Goal: Information Seeking & Learning: Check status

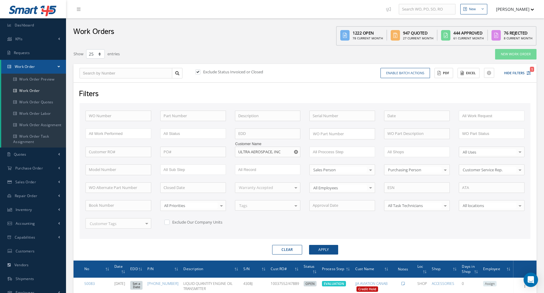
select select "25"
click at [285, 245] on button "Clear" at bounding box center [287, 250] width 30 height 10
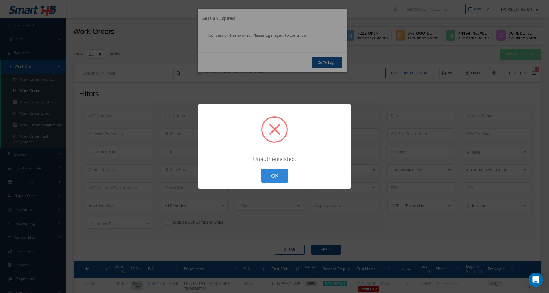
click at [186, 37] on div "? ! i × Unauthenticated. OK Cancel" at bounding box center [274, 146] width 549 height 293
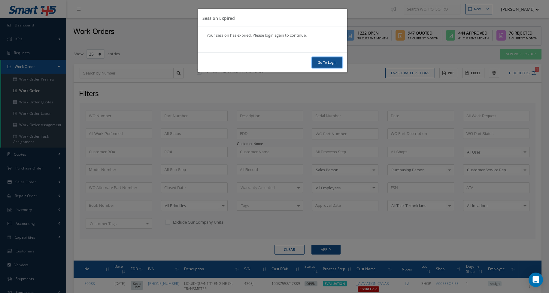
click at [326, 66] on link "Go To Login" at bounding box center [327, 62] width 30 height 11
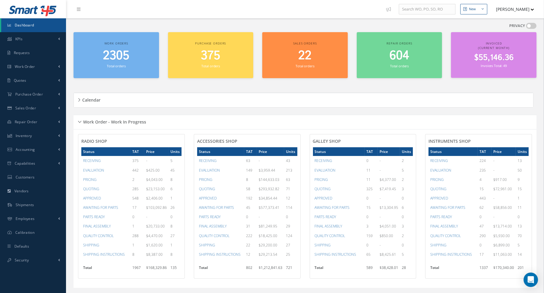
click at [34, 26] on span "Dashboard" at bounding box center [25, 25] width 20 height 5
click at [39, 70] on link "Work Order" at bounding box center [33, 67] width 66 height 14
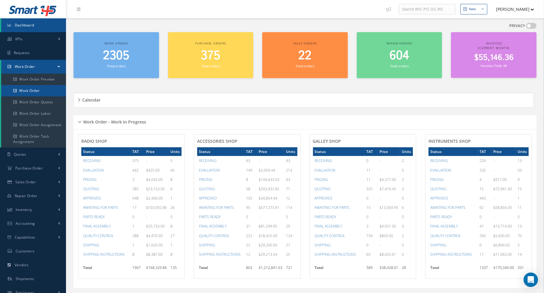
click at [38, 89] on link "Work Order" at bounding box center [33, 90] width 65 height 11
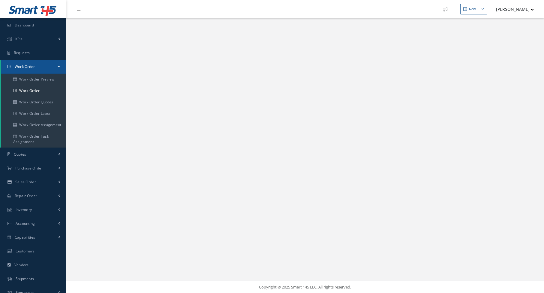
select select "25"
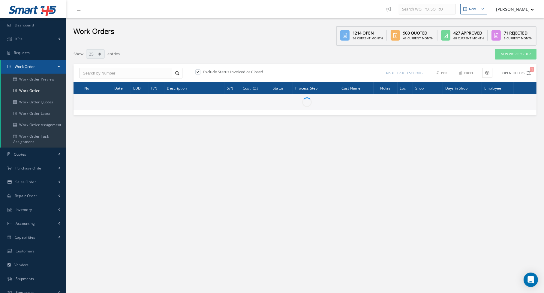
type input "All Work Request"
type input "All Work Performed"
type input "All Status"
type input "WO Part Status"
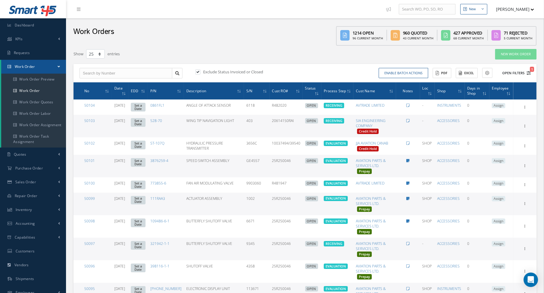
click at [528, 72] on icon "1" at bounding box center [529, 73] width 4 height 4
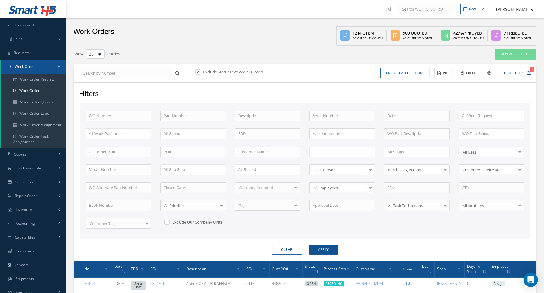
click at [333, 149] on input "text" at bounding box center [332, 152] width 38 height 8
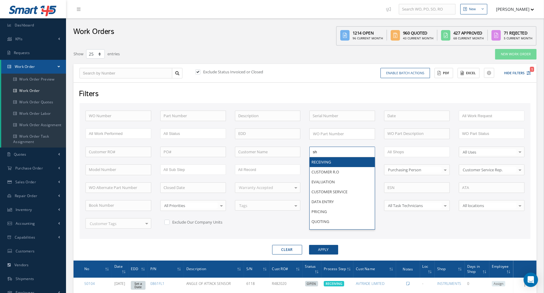
type input "shi"
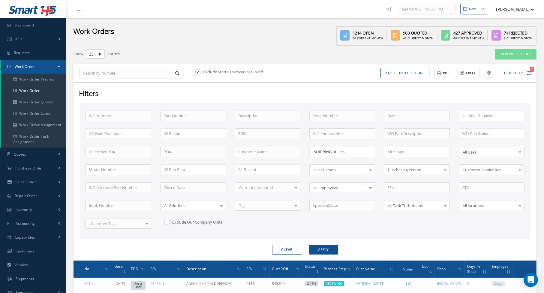
type input "shi"
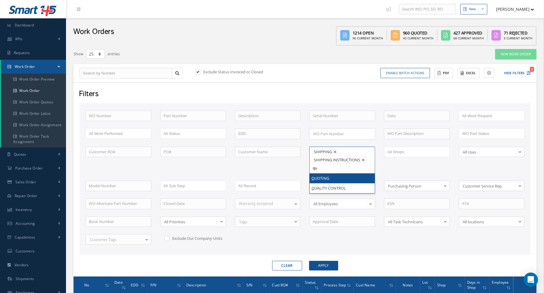
type input "qua"
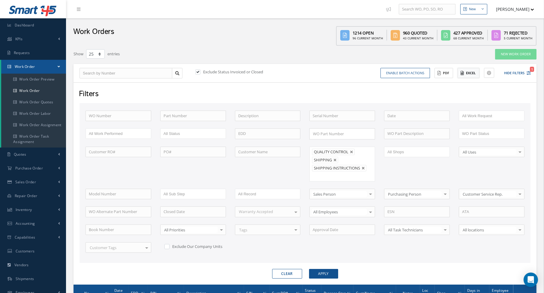
click at [477, 75] on button "Excel" at bounding box center [469, 73] width 22 height 11
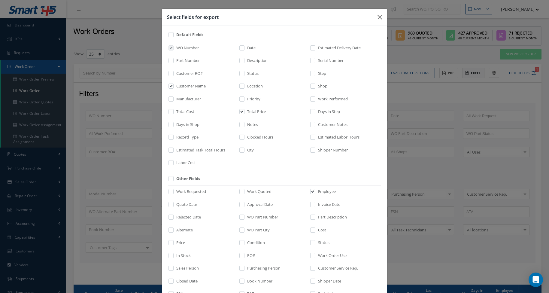
click at [477, 75] on div "Select fields for export Default Fields WO Number Date Estimated Delivery Date …" at bounding box center [274, 146] width 549 height 293
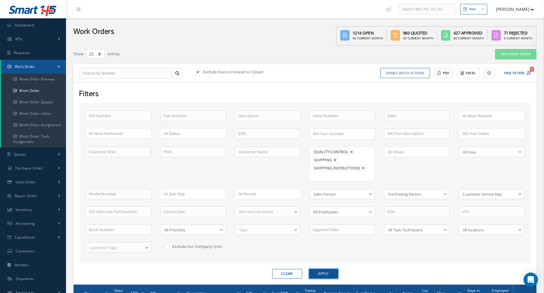
click at [317, 269] on button "Apply" at bounding box center [323, 274] width 29 height 10
click at [467, 77] on button "Excel" at bounding box center [469, 73] width 22 height 11
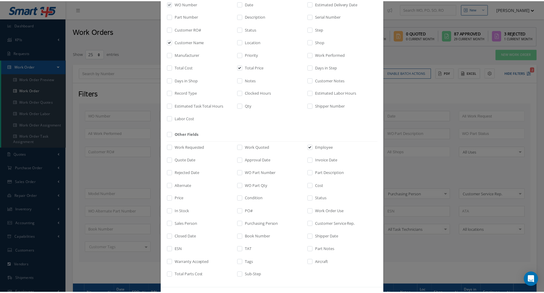
scroll to position [67, 0]
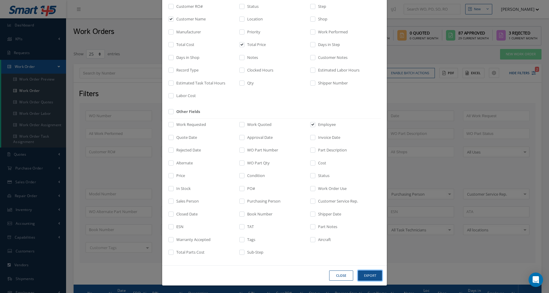
click at [366, 277] on button "Export" at bounding box center [370, 275] width 24 height 11
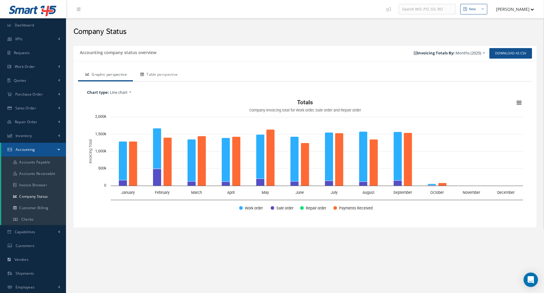
click at [168, 73] on link "Table perspective" at bounding box center [158, 75] width 51 height 13
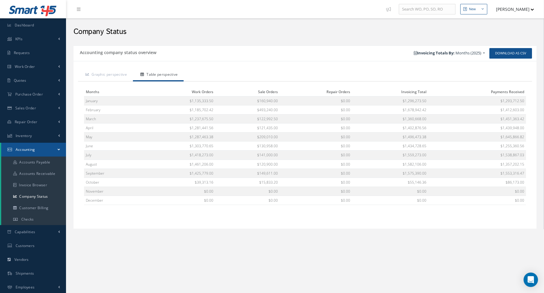
click at [204, 41] on div "Company Status" at bounding box center [305, 30] width 478 height 24
click at [26, 21] on link "Dashboard" at bounding box center [33, 25] width 66 height 14
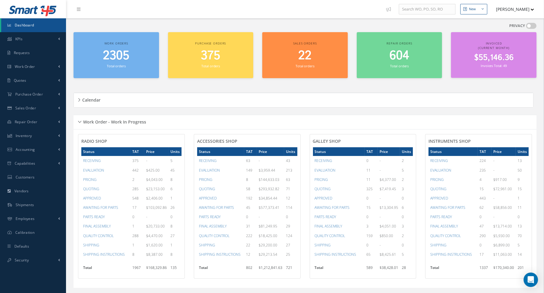
click at [267, 86] on div "Calendar Loading… [DATE] Month Month Week Day [DATE] No elements found. List is…" at bounding box center [305, 99] width 463 height 29
click at [162, 78] on div "Work orders 2305 Total orders [PERSON_NAME] orders 375 Total orders Sales order…" at bounding box center [305, 58] width 472 height 53
click at [44, 65] on link "Work Order" at bounding box center [33, 67] width 66 height 14
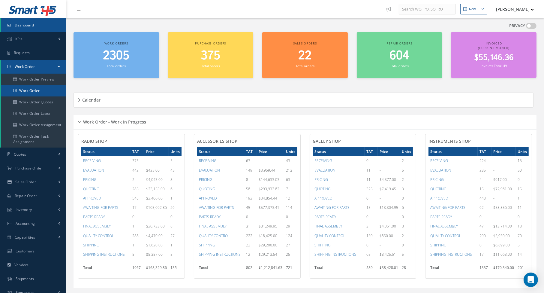
click at [40, 92] on link "Work Order" at bounding box center [33, 90] width 65 height 11
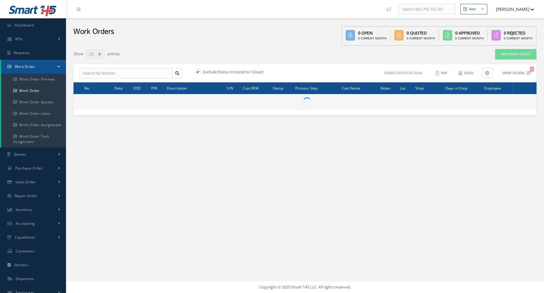
select select "25"
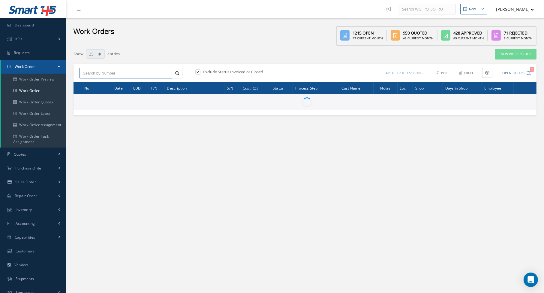
click at [146, 75] on input "text" at bounding box center [126, 73] width 93 height 11
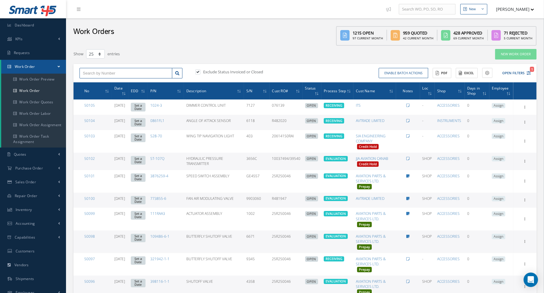
type input "4"
type input "40"
type input "406"
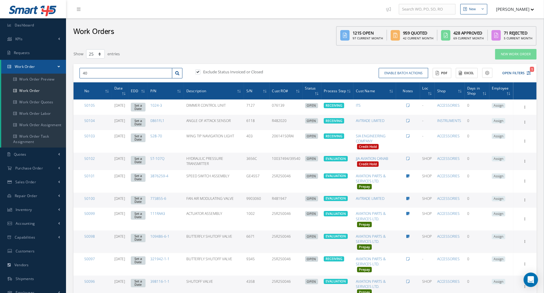
type input "406"
type input "4063"
type input "4063-"
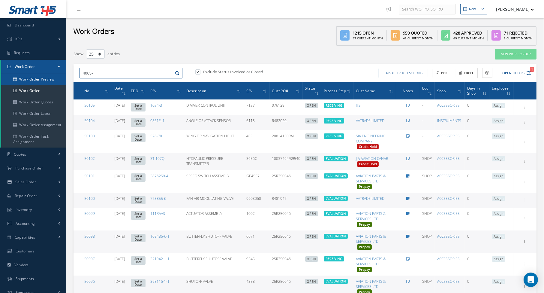
drag, startPoint x: 101, startPoint y: 73, endPoint x: 54, endPoint y: 75, distance: 47.5
click at [528, 72] on icon "1" at bounding box center [529, 73] width 4 height 4
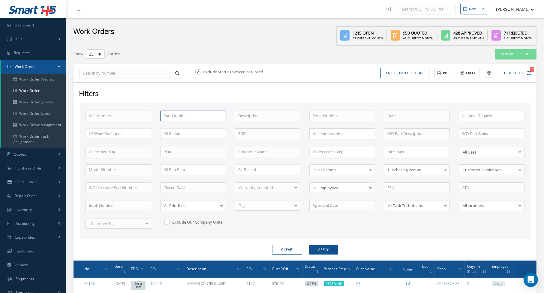
click at [181, 115] on input "text" at bounding box center [193, 115] width 66 height 11
click at [309, 245] on button "Apply" at bounding box center [323, 250] width 29 height 10
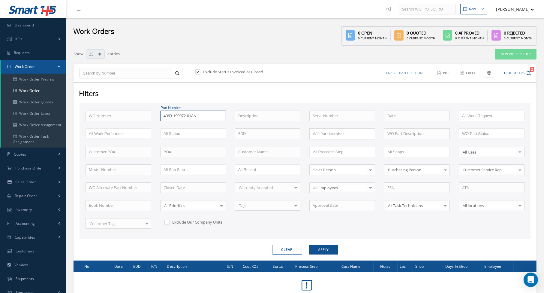
click at [181, 114] on input "4063-199972-01AA" at bounding box center [193, 115] width 66 height 11
click at [195, 116] on input "4063-19972-01AA" at bounding box center [193, 115] width 66 height 11
type input "4063-19972-01AA"
click at [309, 245] on button "Apply" at bounding box center [323, 250] width 29 height 10
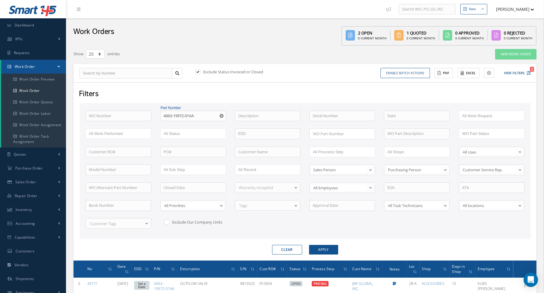
click at [200, 71] on label at bounding box center [201, 71] width 2 height 5
click at [198, 71] on input "checkbox" at bounding box center [197, 72] width 4 height 4
checkbox input "false"
click at [206, 116] on input "4063-19972-01AA" at bounding box center [193, 115] width 66 height 11
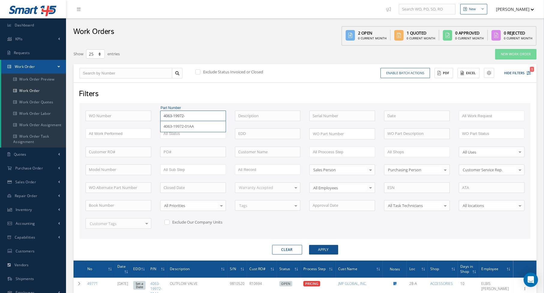
type input "4063-19972-"
click at [309, 245] on button "Apply" at bounding box center [323, 250] width 29 height 10
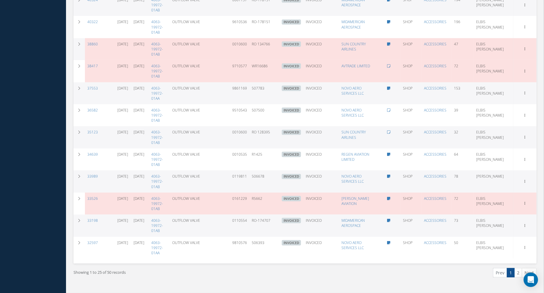
scroll to position [579, 0]
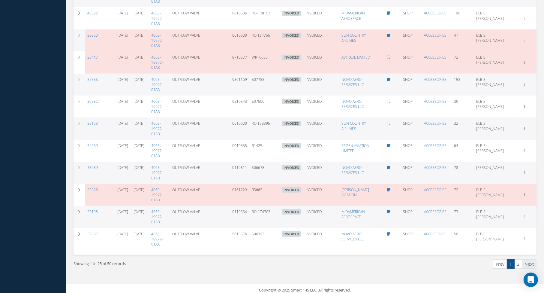
click at [526, 263] on link "Next" at bounding box center [529, 263] width 15 height 9
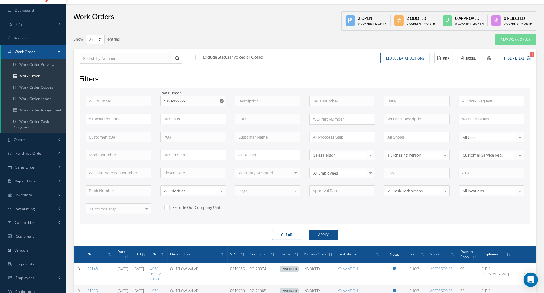
scroll to position [0, 0]
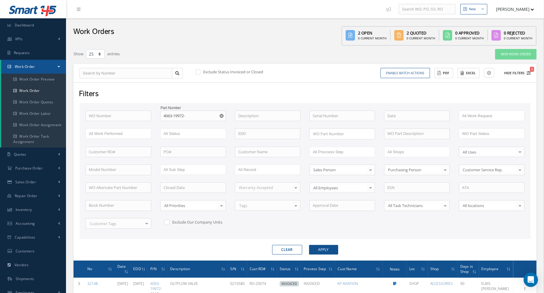
click at [530, 70] on button "Hide Filters 1" at bounding box center [515, 73] width 32 height 10
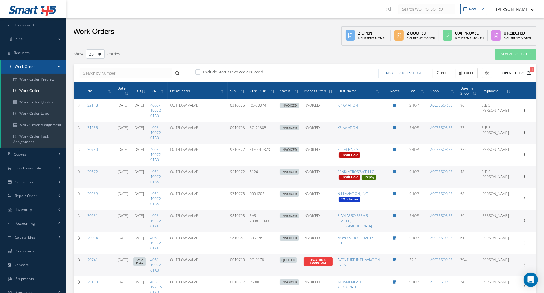
click at [530, 71] on icon "1" at bounding box center [529, 73] width 4 height 4
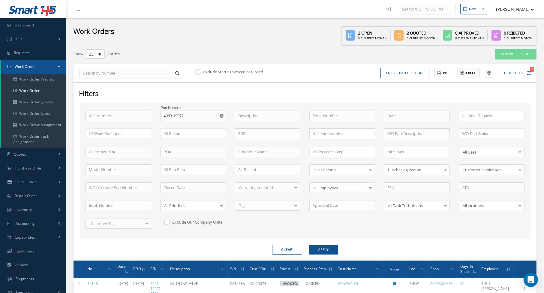
click at [469, 77] on button "Excel" at bounding box center [469, 73] width 22 height 11
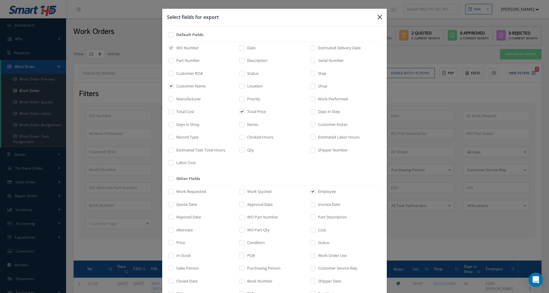
click at [377, 19] on icon "button" at bounding box center [379, 17] width 5 height 7
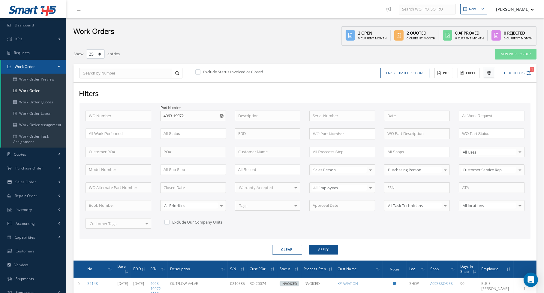
click at [490, 73] on icon at bounding box center [489, 73] width 4 height 4
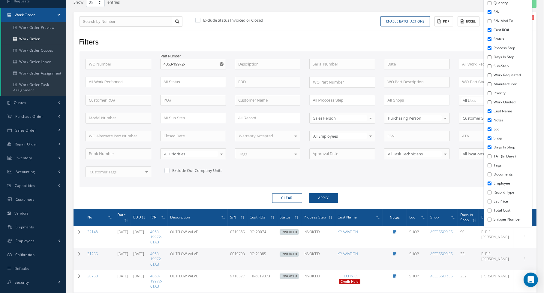
scroll to position [60, 0]
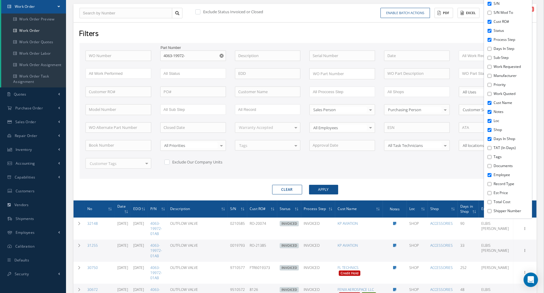
click at [489, 201] on input "Total Cost" at bounding box center [490, 202] width 4 height 4
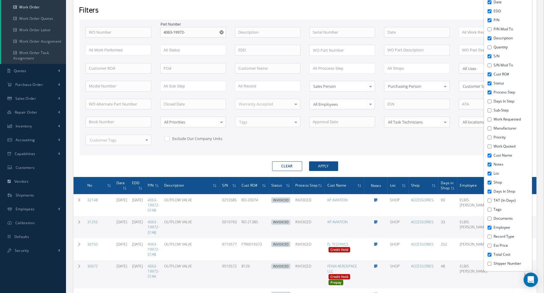
scroll to position [90, 0]
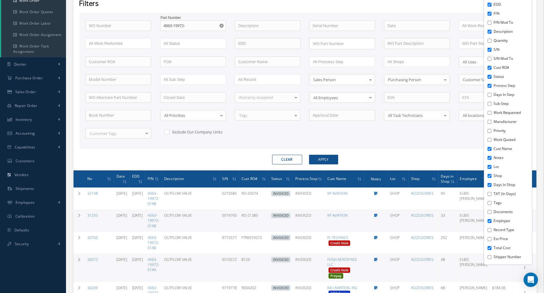
click at [458, 160] on div "Clear Apply" at bounding box center [305, 160] width 460 height 10
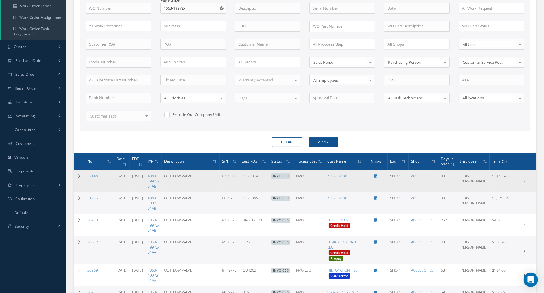
scroll to position [0, 0]
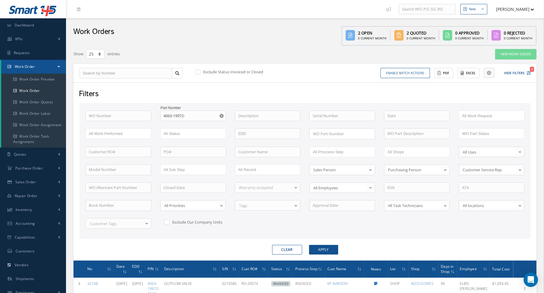
click at [491, 75] on button at bounding box center [489, 73] width 10 height 10
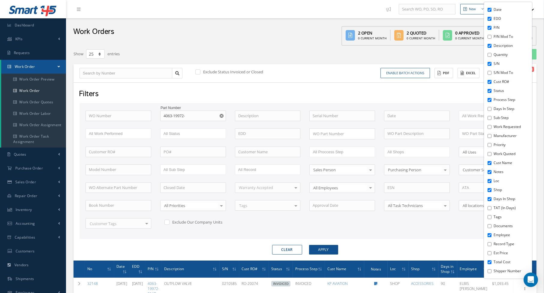
click at [488, 264] on div "Date EDD P/N P/N Mod To Description Quantity S/N S/N Mod To Cust RO# Status Pro…" at bounding box center [508, 140] width 48 height 276
click at [490, 262] on input "Total Cost" at bounding box center [490, 262] width 4 height 4
checkbox input "false"
click at [491, 253] on input "Est Price" at bounding box center [490, 253] width 4 height 4
checkbox input "true"
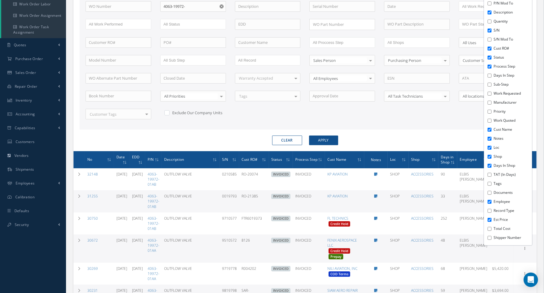
scroll to position [120, 0]
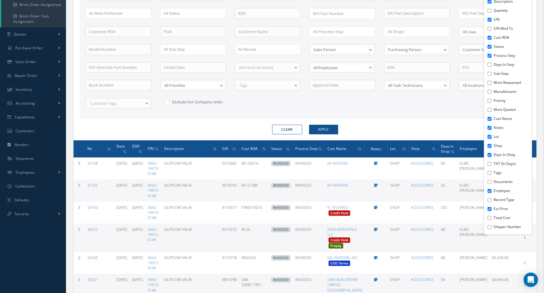
click at [437, 128] on div "Clear Apply" at bounding box center [305, 130] width 460 height 10
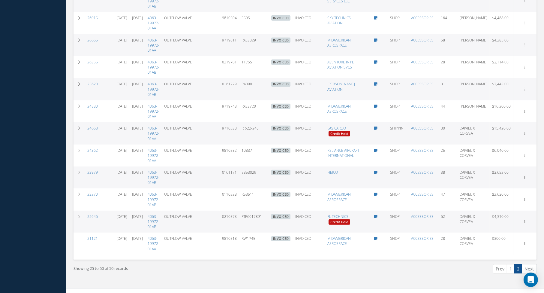
scroll to position [585, 0]
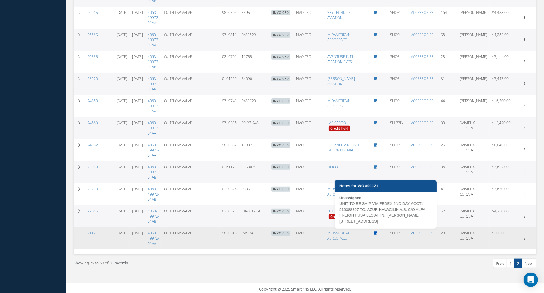
click at [378, 231] on icon at bounding box center [375, 233] width 3 height 4
type textarea "UNIT TO BE SHIP VIA FEDEX 2ND DAY ACCT# 516388307 TO: AZUR HAVACILIK A.S. C/O A…"
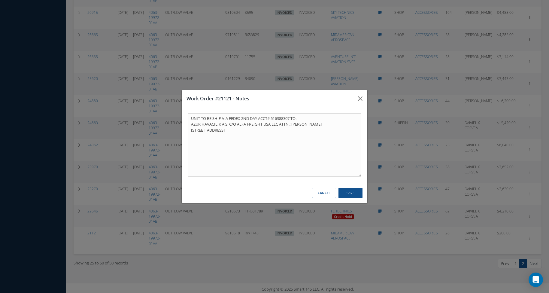
click at [320, 195] on button "Cancel" at bounding box center [324, 193] width 24 height 11
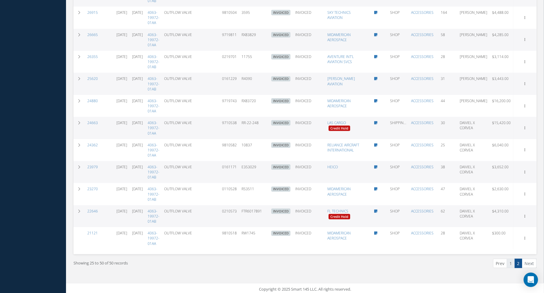
click at [514, 259] on link "1" at bounding box center [511, 262] width 8 height 9
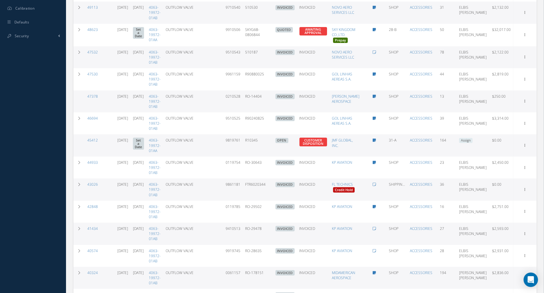
scroll to position [318, 0]
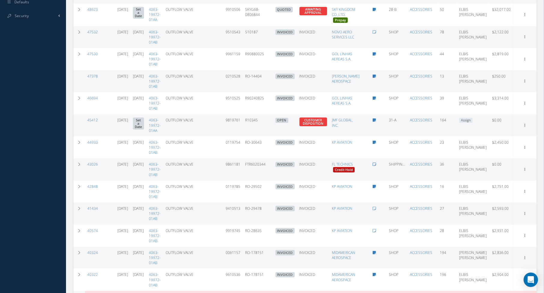
click at [376, 162] on icon at bounding box center [374, 164] width 3 height 4
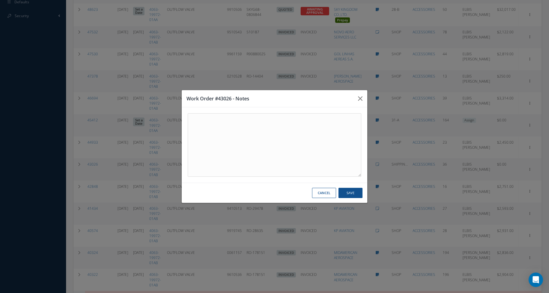
click at [325, 190] on button "Cancel" at bounding box center [324, 193] width 24 height 11
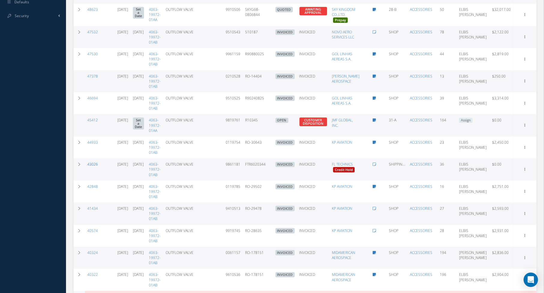
click at [89, 162] on link "43026" at bounding box center [92, 164] width 11 height 5
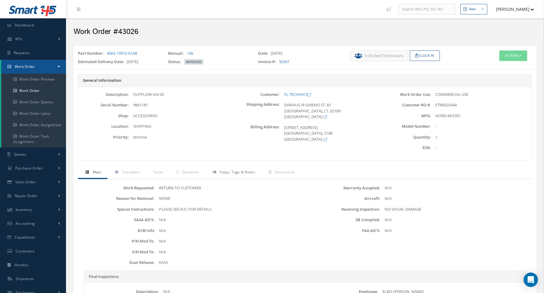
click at [231, 171] on span "Steps, Tags & Notes" at bounding box center [237, 171] width 35 height 5
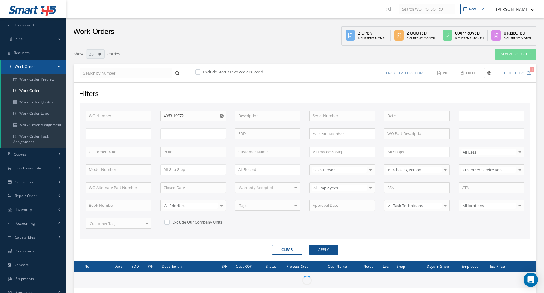
select select "25"
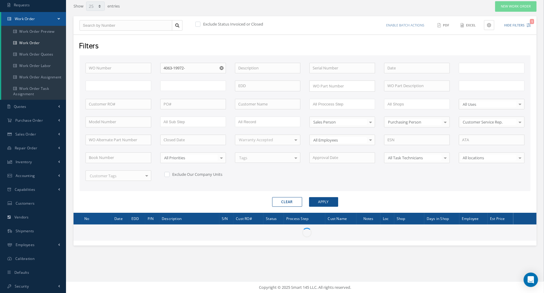
type input "All Work Request"
type input "All Work Performed"
type input "All Status"
type input "WO Part Status"
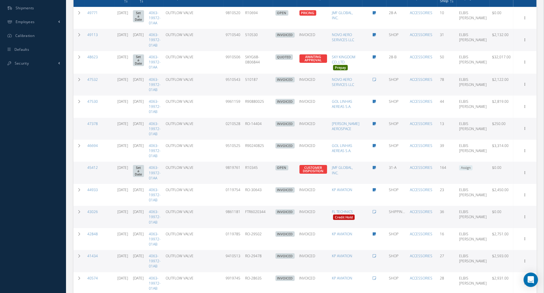
scroll to position [279, 0]
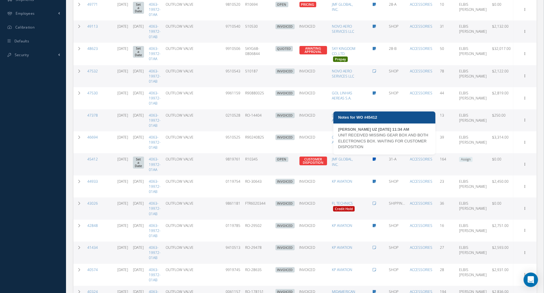
click at [376, 157] on icon at bounding box center [374, 159] width 3 height 4
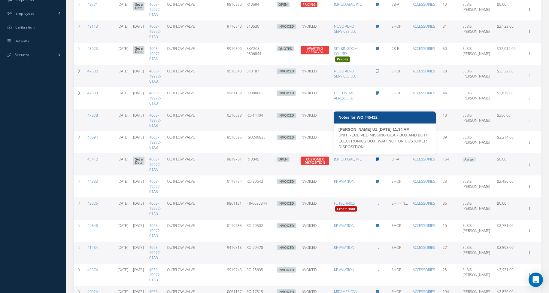
type textarea "UNIT RECEIVED MISSING GEAR BOX AND BOTH ELECTRONICS BOX. WAITING FOR CUSTOMER D…"
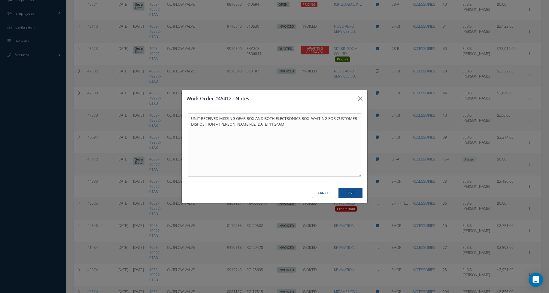
click at [329, 192] on button "Cancel" at bounding box center [324, 193] width 24 height 11
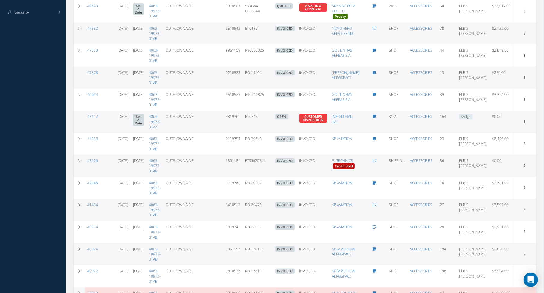
scroll to position [339, 0]
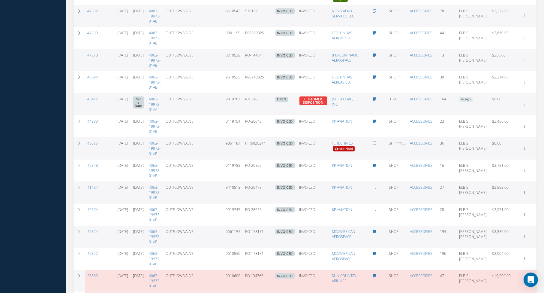
click at [376, 141] on icon at bounding box center [374, 143] width 3 height 4
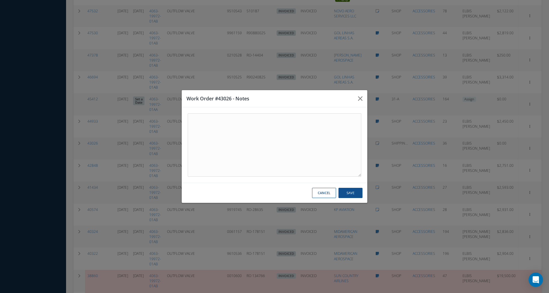
click at [317, 192] on button "Cancel" at bounding box center [324, 193] width 24 height 11
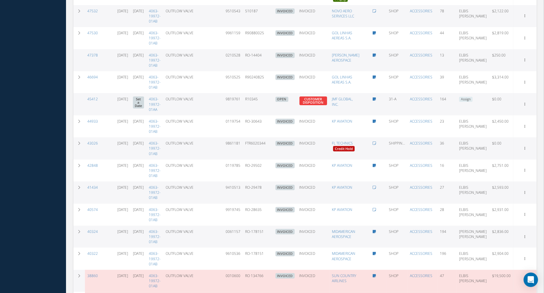
click at [94, 137] on td "43026" at bounding box center [100, 148] width 30 height 22
click at [89, 146] on td "43026" at bounding box center [100, 148] width 30 height 22
click at [91, 141] on link "43026" at bounding box center [92, 143] width 11 height 5
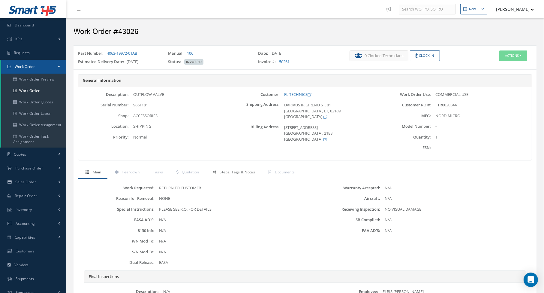
click at [236, 173] on span "Steps, Tags & Notes" at bounding box center [237, 171] width 35 height 5
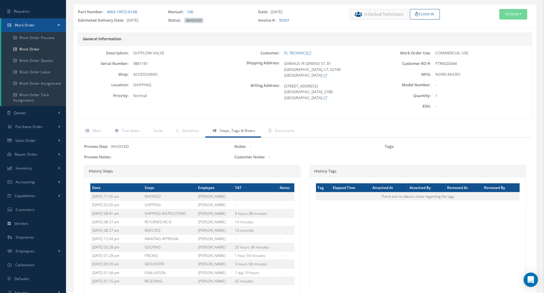
scroll to position [88, 0]
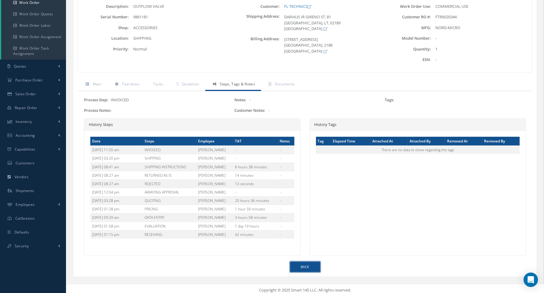
click at [308, 263] on link "Back" at bounding box center [305, 266] width 30 height 11
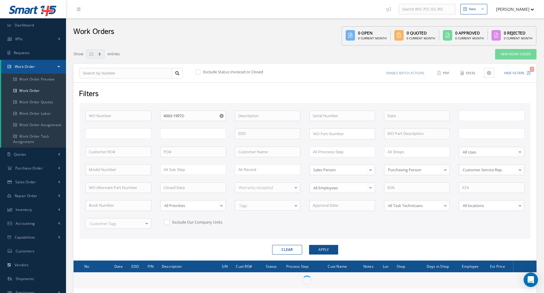
select select "25"
type input "All Work Request"
type input "All Work Performed"
type input "All Status"
type input "WO Part Status"
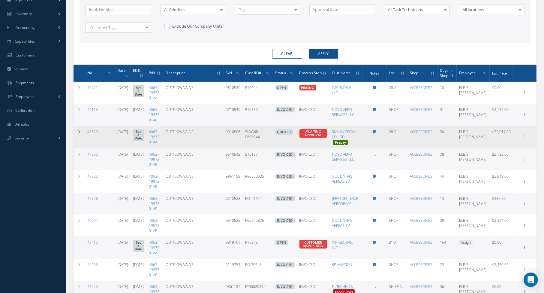
scroll to position [120, 0]
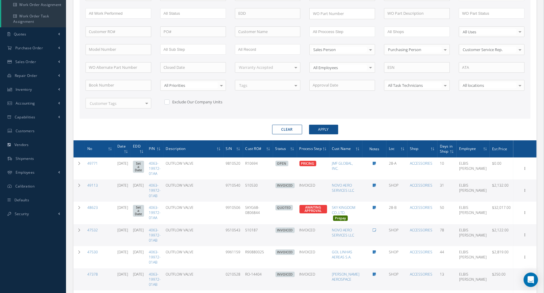
click at [111, 147] on icon at bounding box center [111, 149] width 2 height 4
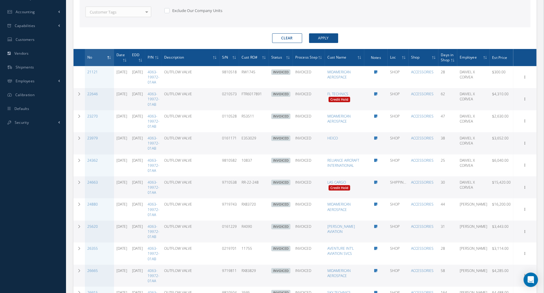
scroll to position [180, 0]
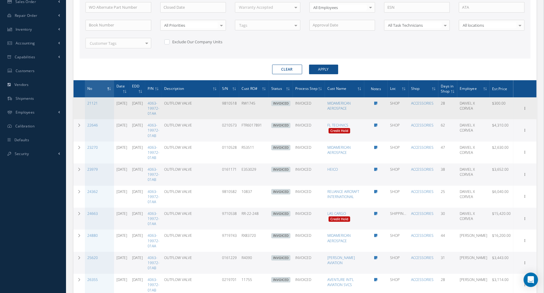
drag, startPoint x: 387, startPoint y: 100, endPoint x: 359, endPoint y: 108, distance: 28.8
click at [359, 108] on tr "21121 [DATE] [DATE] 4063-19972-01AA OUTFLOW VALVE 9810518 RW1745 INVOICED Elaps…" at bounding box center [305, 108] width 463 height 22
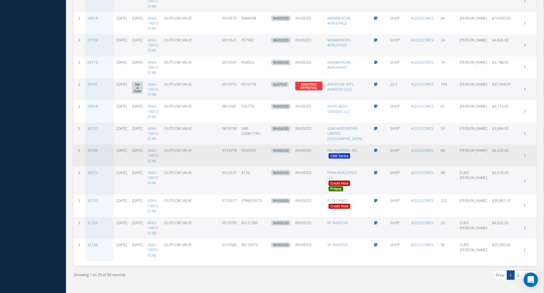
scroll to position [585, 0]
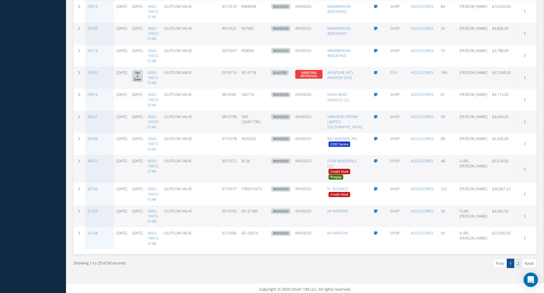
click at [517, 261] on link "2" at bounding box center [519, 262] width 8 height 9
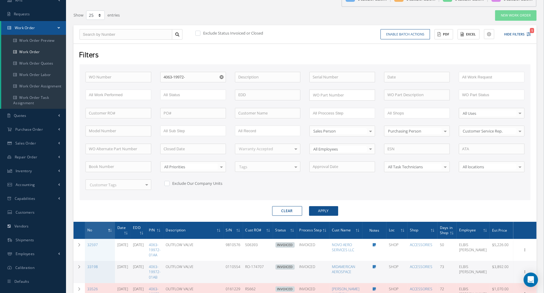
scroll to position [0, 0]
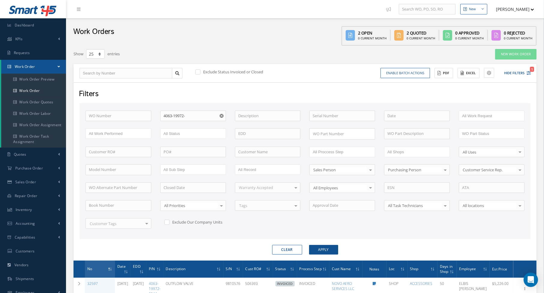
click at [179, 32] on div "Work Orders 2 Open 0 Current Month 2 Quoted 0 Current Month 0 Approved 0 Curren…" at bounding box center [305, 31] width 478 height 27
drag, startPoint x: 192, startPoint y: 119, endPoint x: 159, endPoint y: 119, distance: 33.0
click at [159, 119] on div "Part Number 4063-19972- 4063-19972-01AA 4063-19972-01AB" at bounding box center [193, 115] width 75 height 11
click at [181, 35] on div "Work Orders 2 Open 0 Current Month 2 Quoted 0 Current Month 0 Approved 0 Curren…" at bounding box center [305, 31] width 478 height 27
click at [279, 246] on button "Clear" at bounding box center [287, 250] width 30 height 10
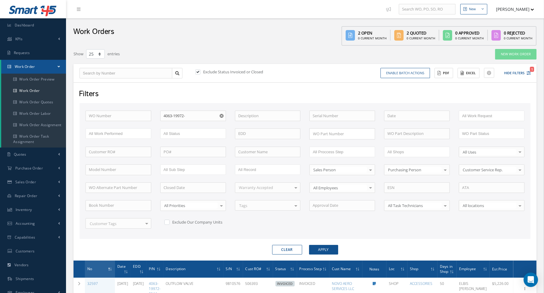
checkbox input "true"
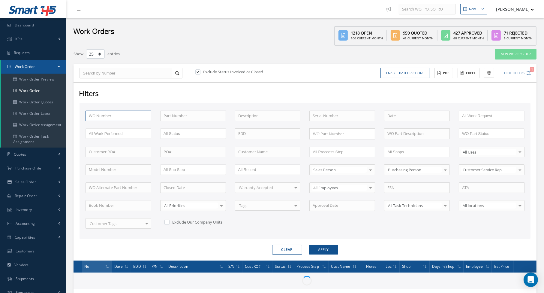
click at [121, 116] on input "text" at bounding box center [119, 115] width 66 height 11
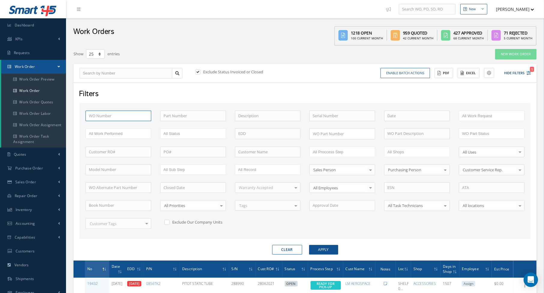
type input "4"
type input "49"
type input "499"
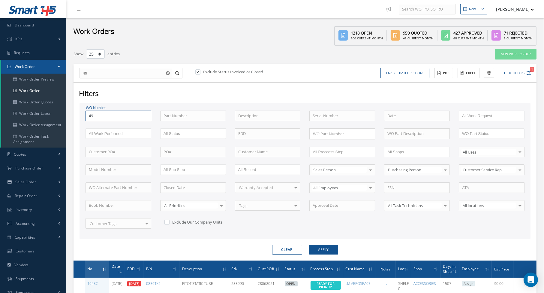
type input "499"
type input "4997"
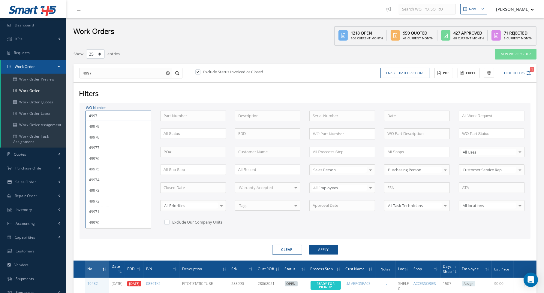
type input "499"
type input "49"
type input "497"
type input "4978"
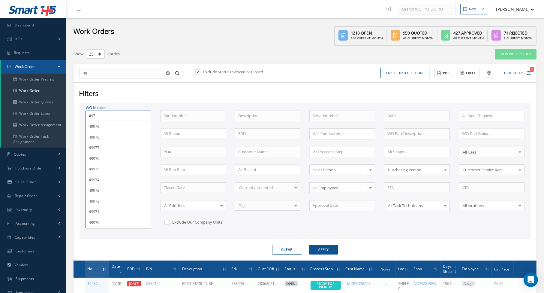
type input "4978"
type input "49787"
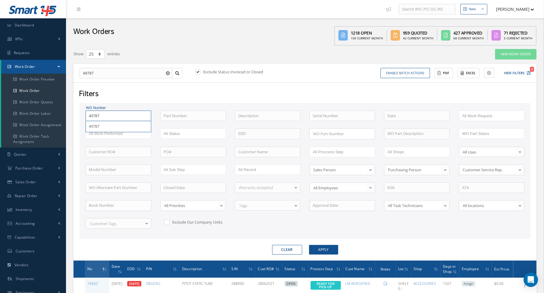
type input "4978"
type input "497"
type input "4977"
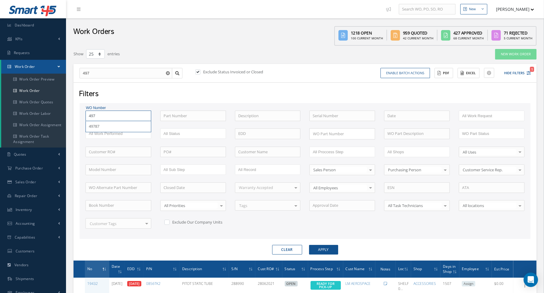
type input "4977"
type input "49771"
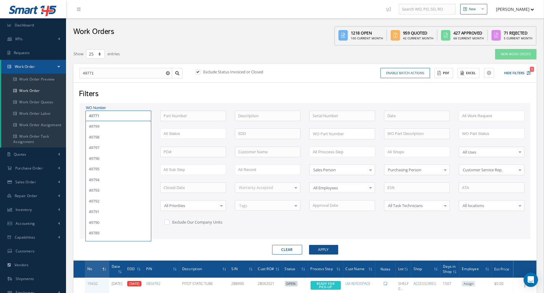
type input "49771"
click at [309, 245] on button "Apply" at bounding box center [323, 250] width 29 height 10
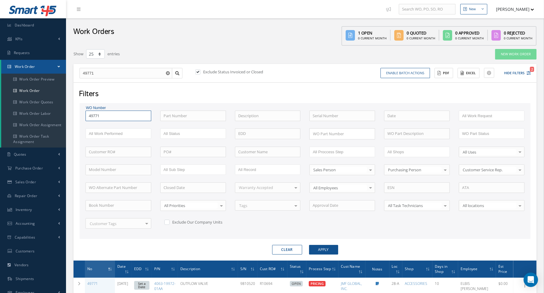
scroll to position [48, 0]
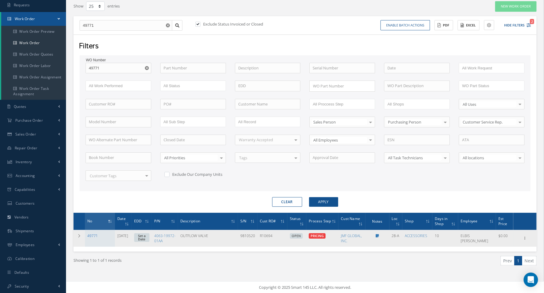
click at [92, 234] on link "49771" at bounding box center [92, 235] width 11 height 5
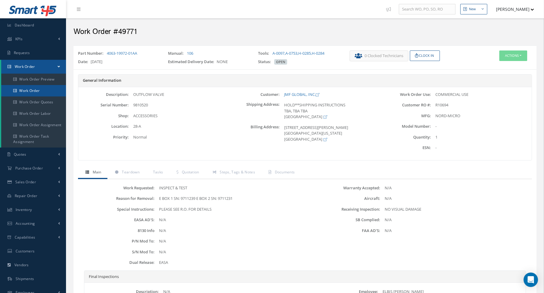
click at [41, 90] on link "Work Order" at bounding box center [33, 90] width 65 height 11
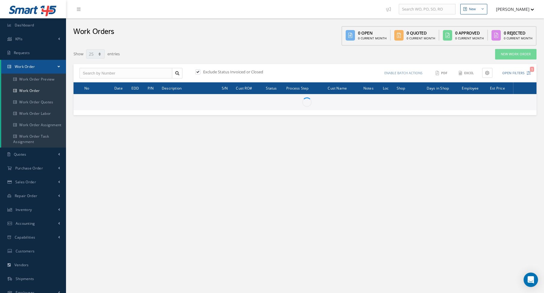
select select "25"
click at [130, 70] on input "text" at bounding box center [126, 73] width 93 height 11
type input "All Work Request"
type input "All Work Performed"
type input "All Status"
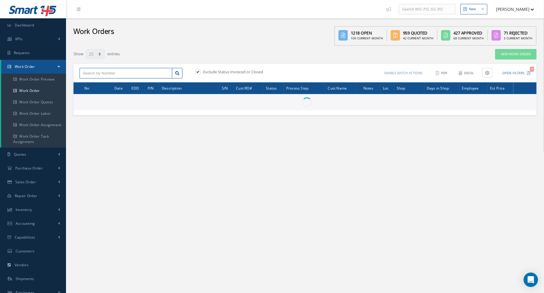
type input "WO Part Status"
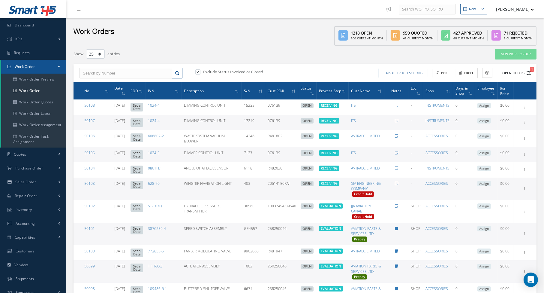
click at [531, 72] on icon "1" at bounding box center [529, 73] width 4 height 4
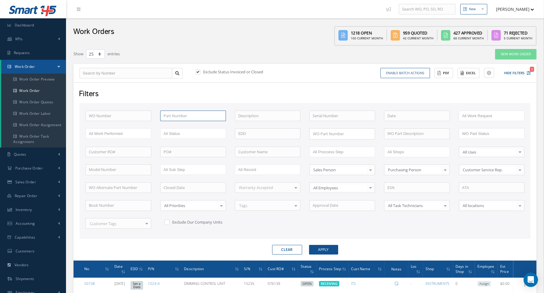
click at [191, 117] on input "text" at bounding box center [193, 115] width 66 height 11
type input "6331-20202-"
click at [309, 245] on button "Apply" at bounding box center [323, 250] width 29 height 10
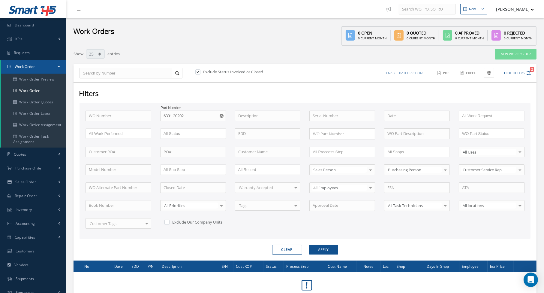
click at [200, 73] on label at bounding box center [201, 71] width 2 height 5
click at [198, 73] on input "checkbox" at bounding box center [197, 72] width 4 height 4
checkbox input "false"
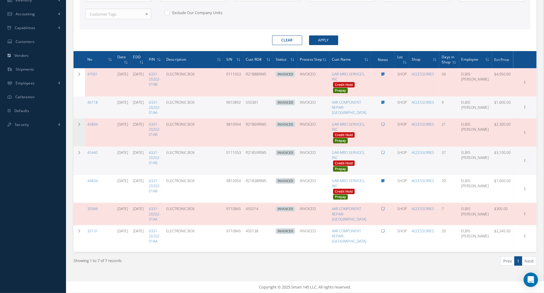
scroll to position [222, 0]
click at [183, 256] on div "Showing 1 to 7 of 7 records Prev 1 Next" at bounding box center [305, 266] width 472 height 29
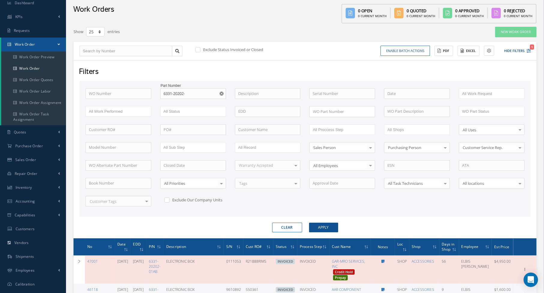
scroll to position [30, 0]
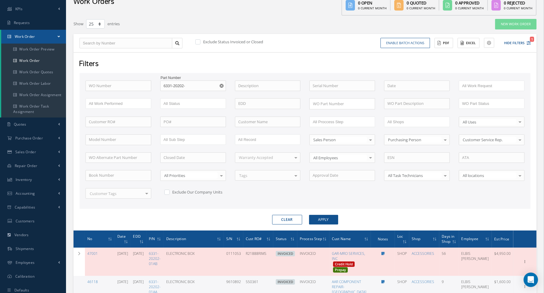
click at [221, 84] on use "Reset" at bounding box center [222, 86] width 4 height 4
click at [192, 85] on input "text" at bounding box center [193, 85] width 66 height 11
type input "5"
type input "2156-55"
click at [309, 215] on button "Apply" at bounding box center [323, 220] width 29 height 10
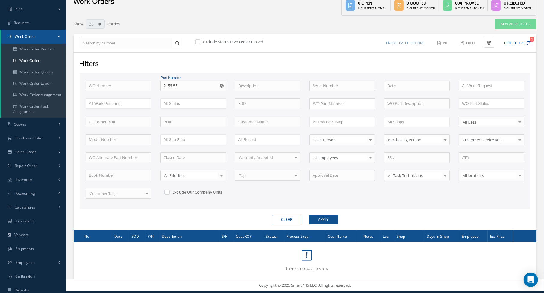
click at [306, 47] on div "Enable batch actions Update Work Orders Close Work Orders ACTIONS Receive Payme…" at bounding box center [419, 43] width 228 height 11
